Goal: Task Accomplishment & Management: Manage account settings

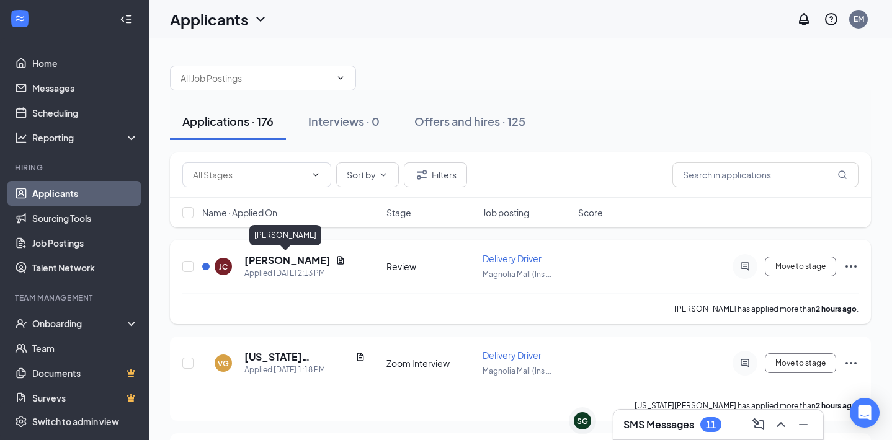
click at [266, 258] on h5 "[PERSON_NAME]" at bounding box center [287, 261] width 86 height 14
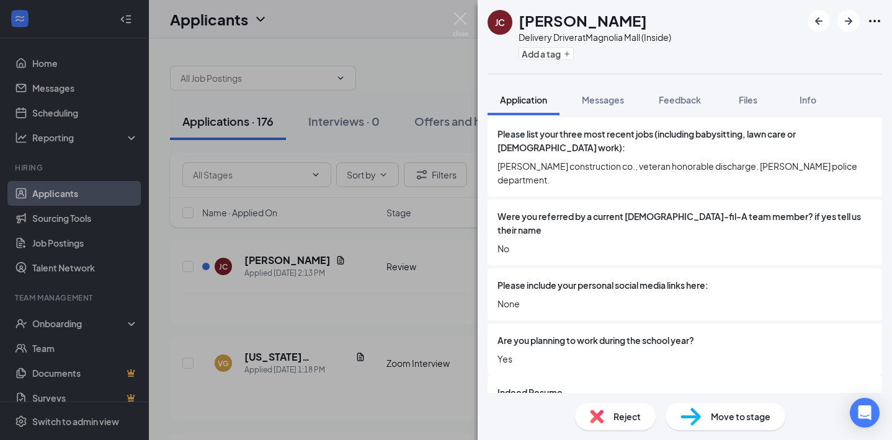
scroll to position [709, 0]
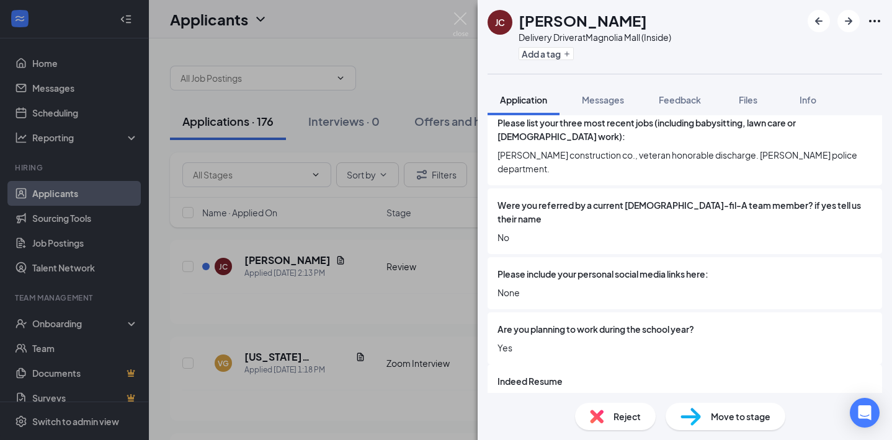
click at [723, 420] on span "Move to stage" at bounding box center [741, 417] width 60 height 14
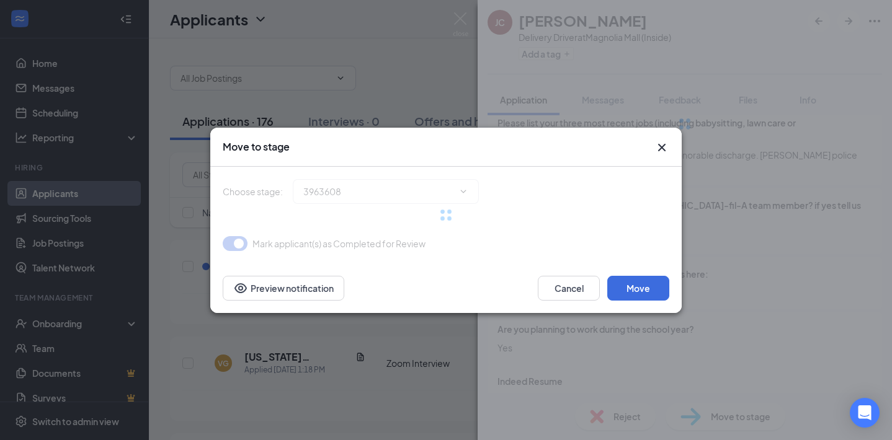
scroll to position [704, 0]
type input "Zoom Interview (next stage)"
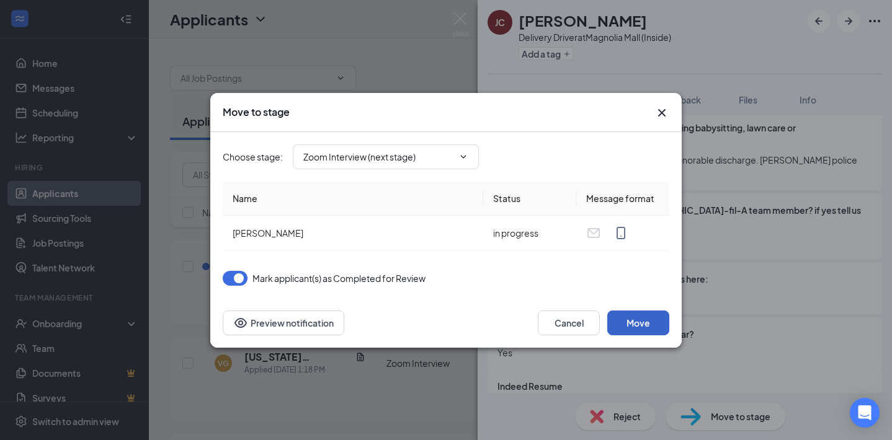
click at [652, 325] on button "Move" at bounding box center [638, 323] width 62 height 25
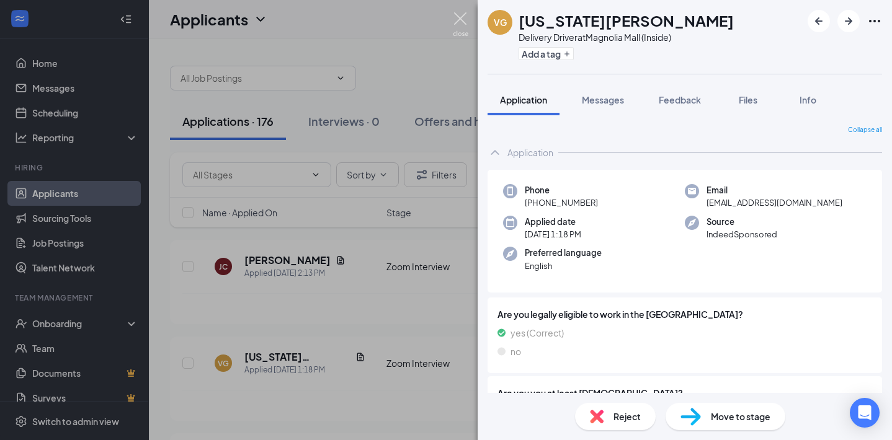
click at [461, 24] on img at bounding box center [461, 24] width 16 height 24
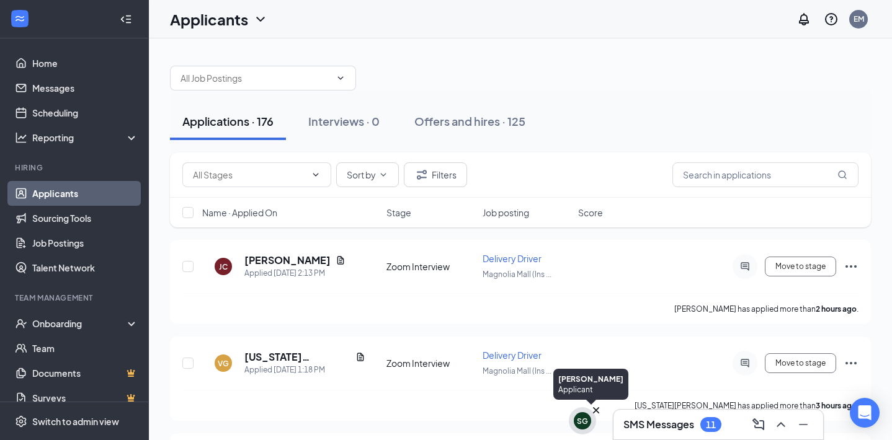
click at [578, 422] on div "SG" at bounding box center [582, 421] width 11 height 11
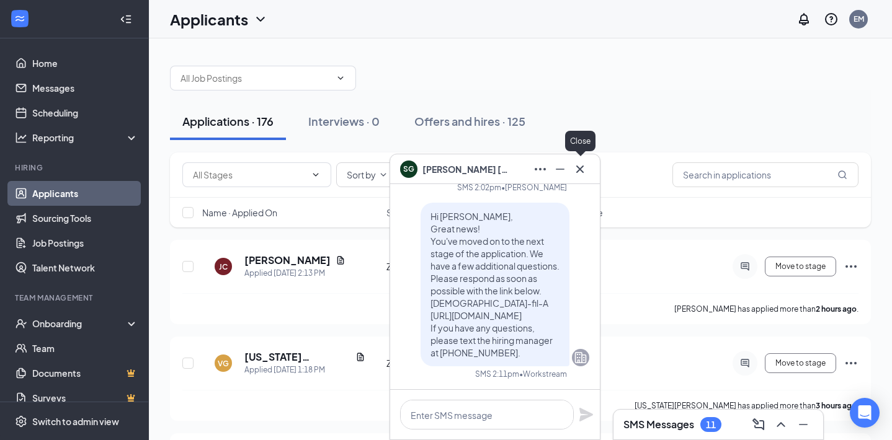
click at [582, 171] on icon "Cross" at bounding box center [579, 168] width 7 height 7
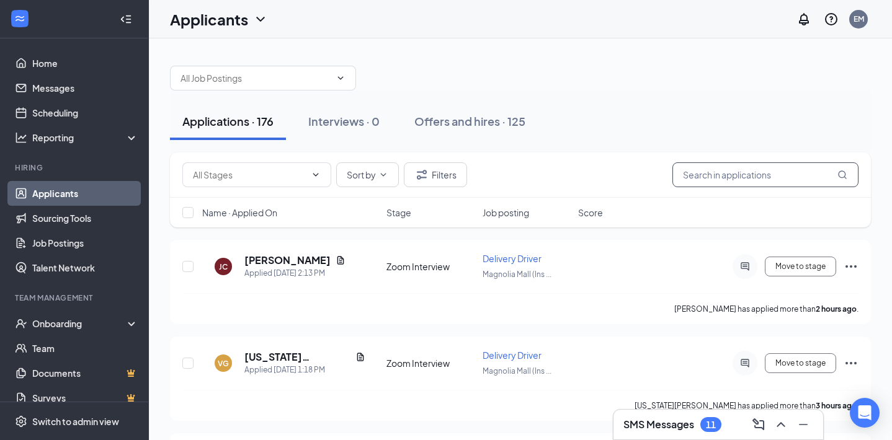
click at [739, 170] on input "text" at bounding box center [765, 174] width 186 height 25
click at [719, 175] on input "text" at bounding box center [765, 174] width 186 height 25
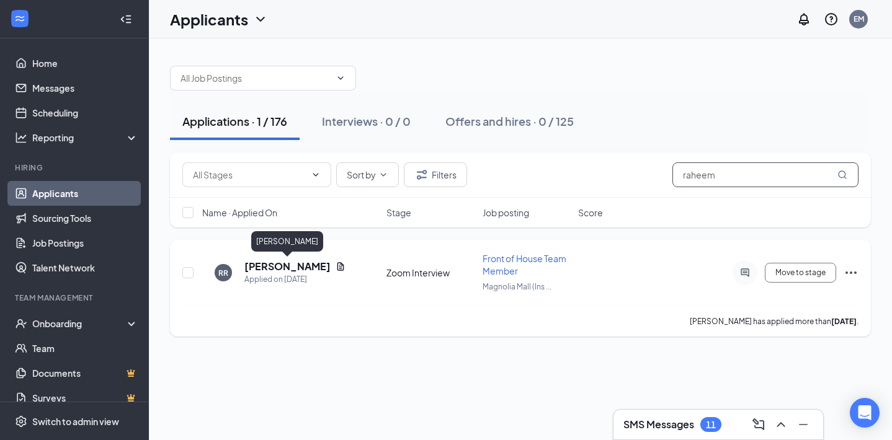
type input "raheem"
click at [296, 268] on h5 "[PERSON_NAME]" at bounding box center [287, 267] width 86 height 14
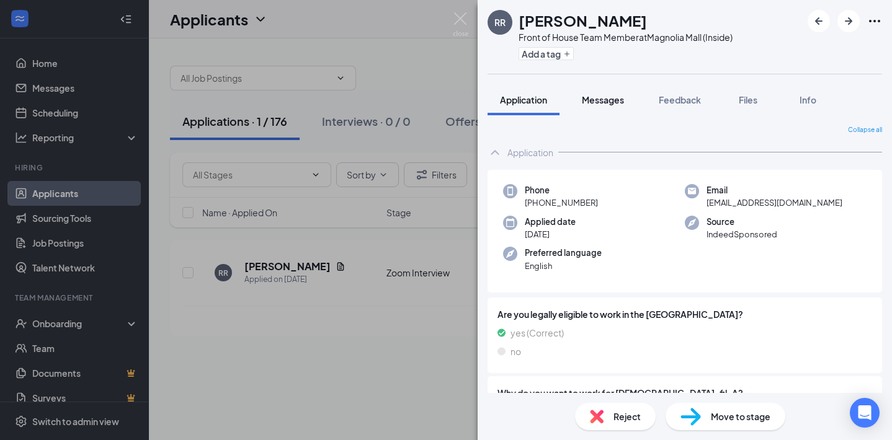
click at [611, 99] on span "Messages" at bounding box center [603, 99] width 42 height 11
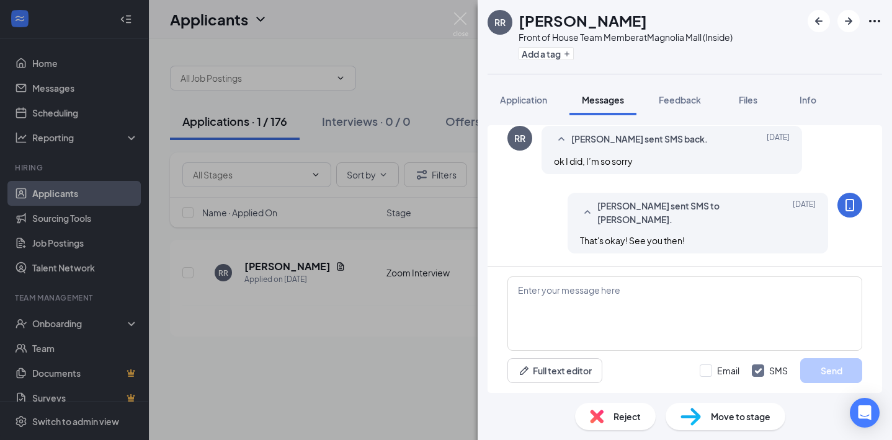
scroll to position [660, 0]
click at [625, 417] on span "Reject" at bounding box center [626, 417] width 27 height 14
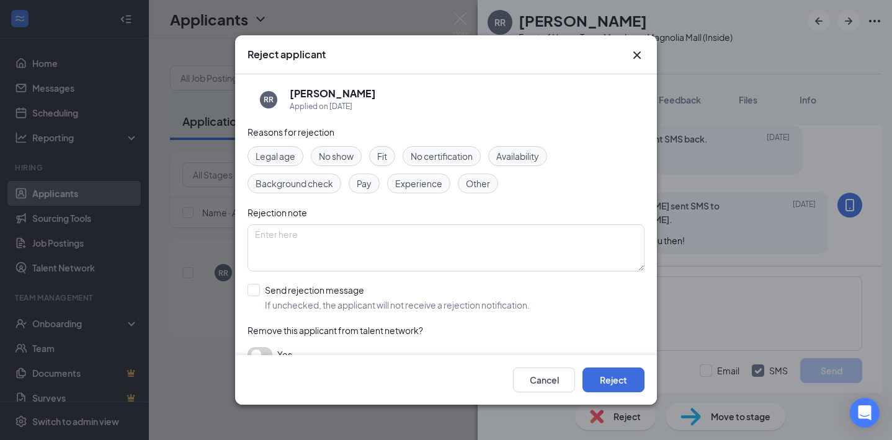
click at [383, 158] on span "Fit" at bounding box center [382, 156] width 10 height 14
click at [352, 156] on span "No show" at bounding box center [336, 156] width 35 height 14
click at [609, 384] on button "Reject" at bounding box center [613, 380] width 62 height 25
